Goal: Task Accomplishment & Management: Use online tool/utility

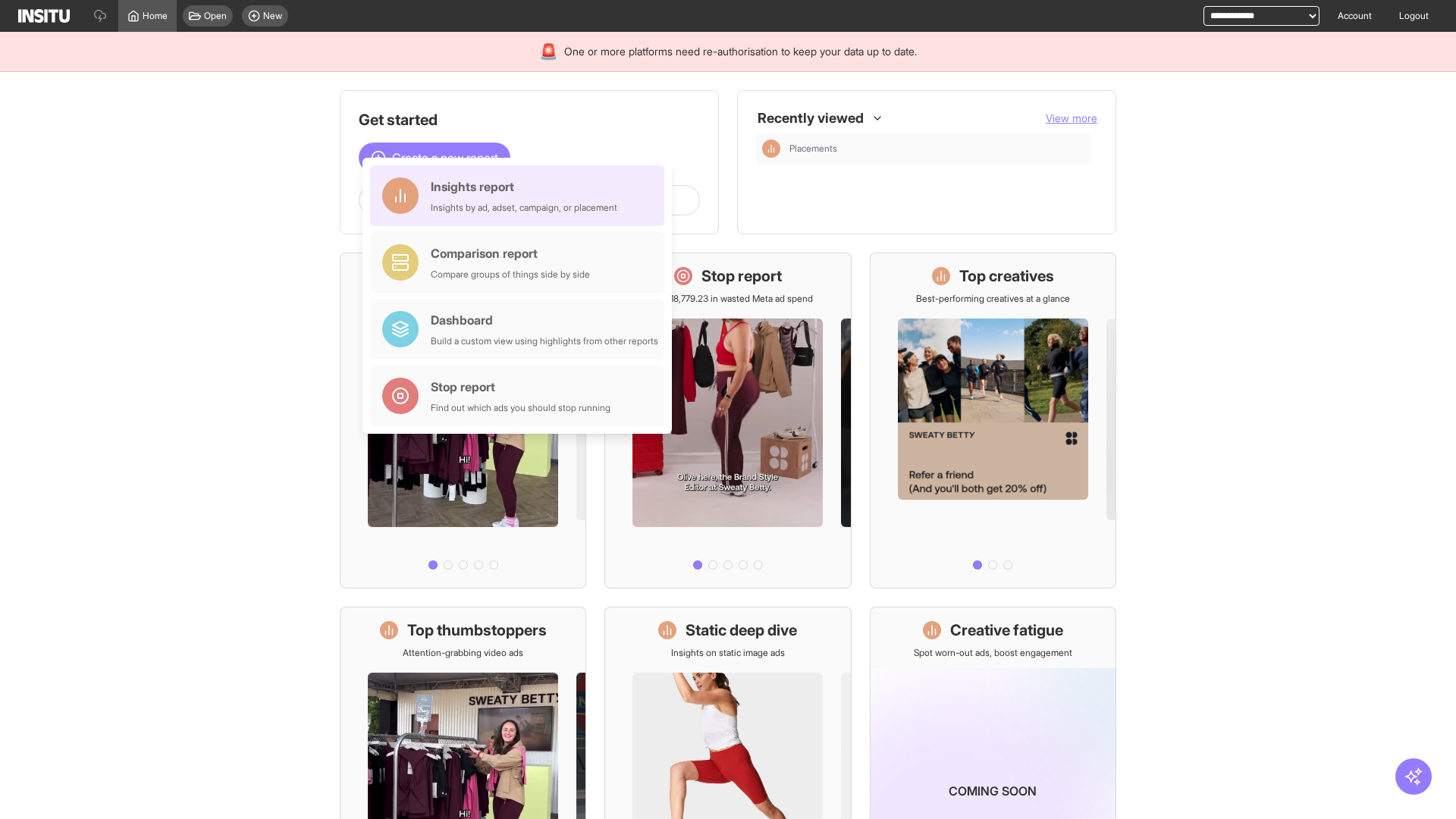
click at [521, 195] on div "Insights report Insights by ad, adset, campaign, or placement" at bounding box center [523, 195] width 186 height 36
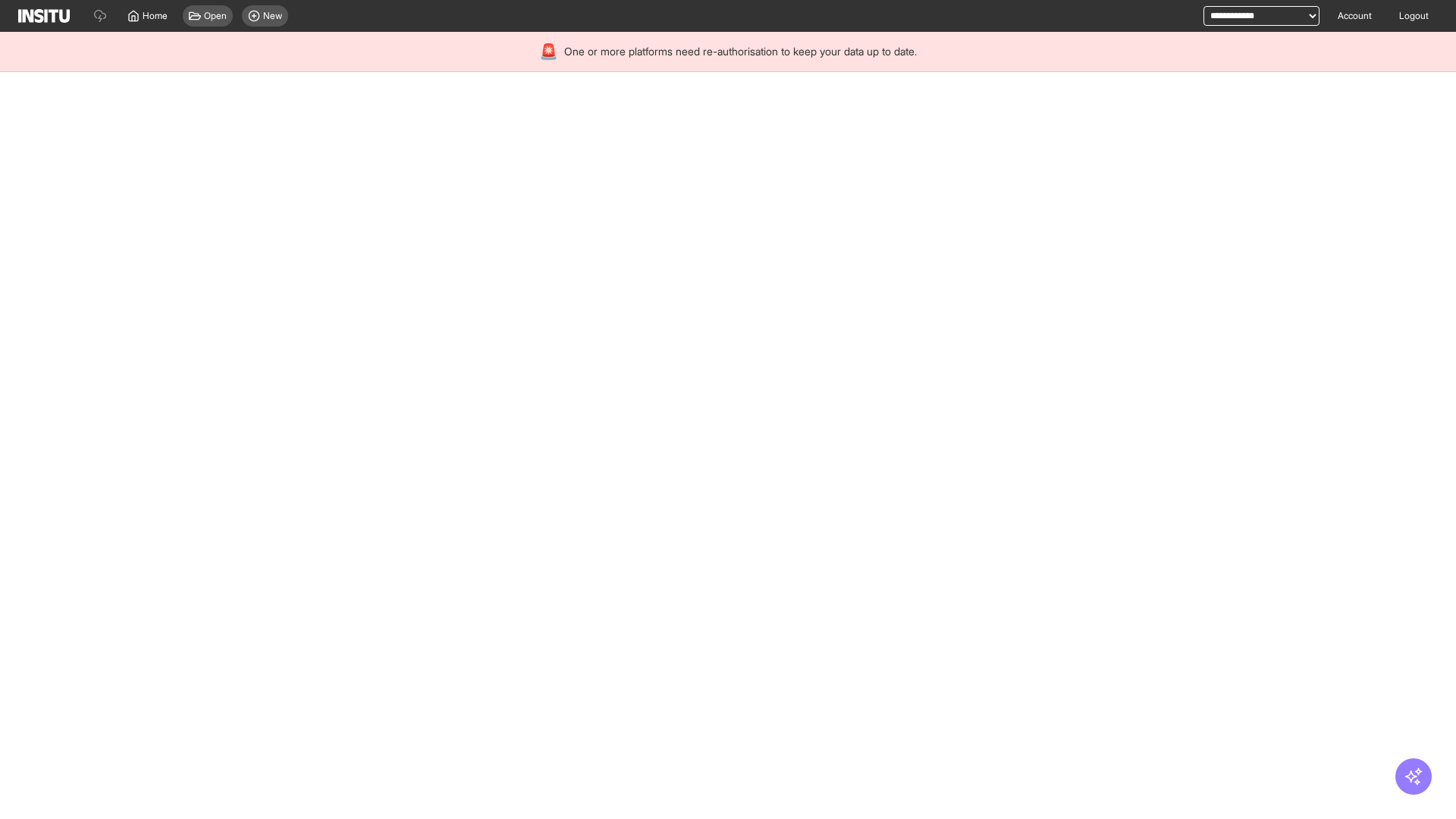
select select "**"
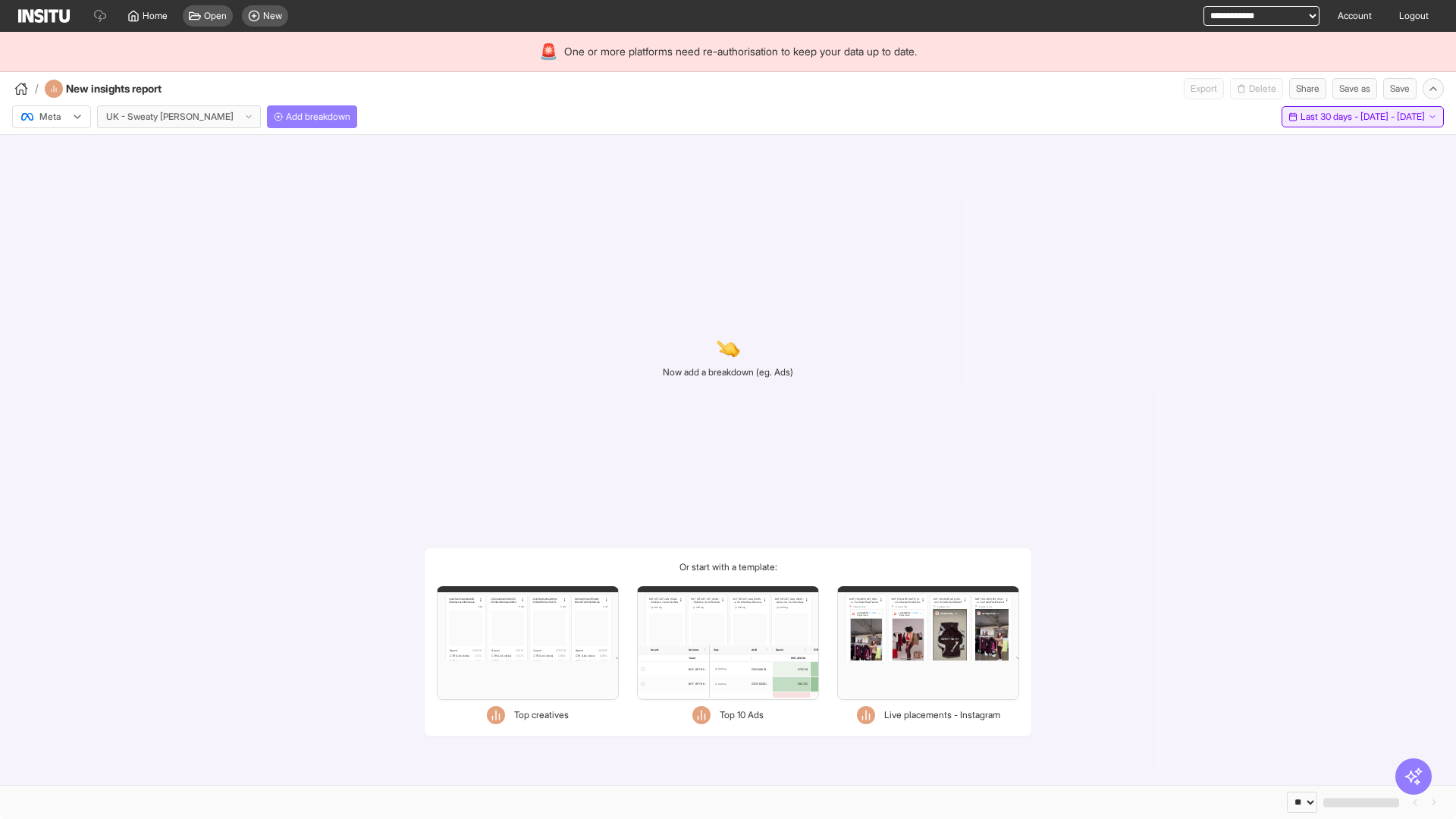
click at [1332, 117] on span "Last 30 days - [DATE] - [DATE]" at bounding box center [1362, 117] width 124 height 12
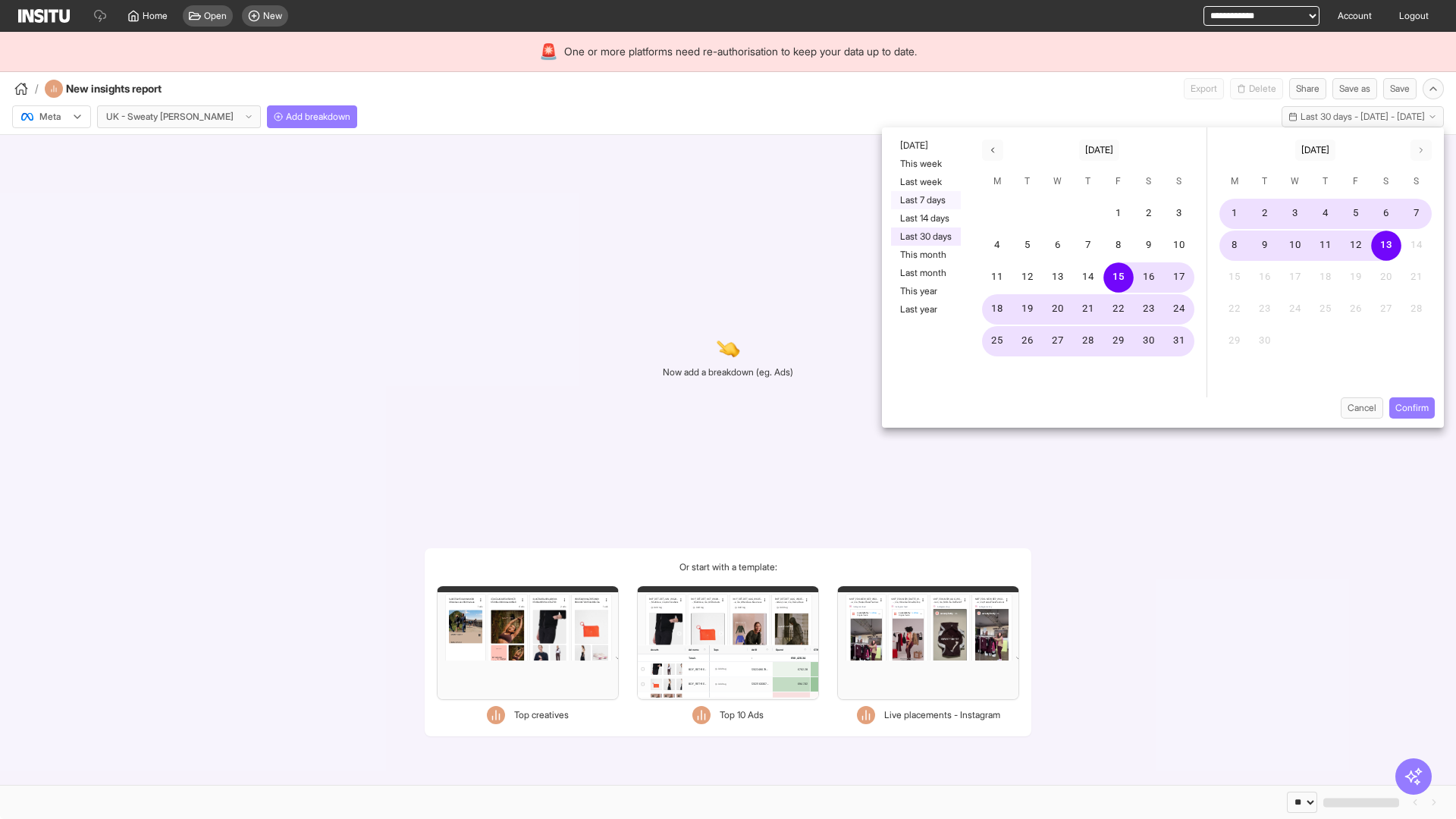
click at [924, 200] on button "Last 7 days" at bounding box center [925, 200] width 69 height 19
